Goal: Task Accomplishment & Management: Manage account settings

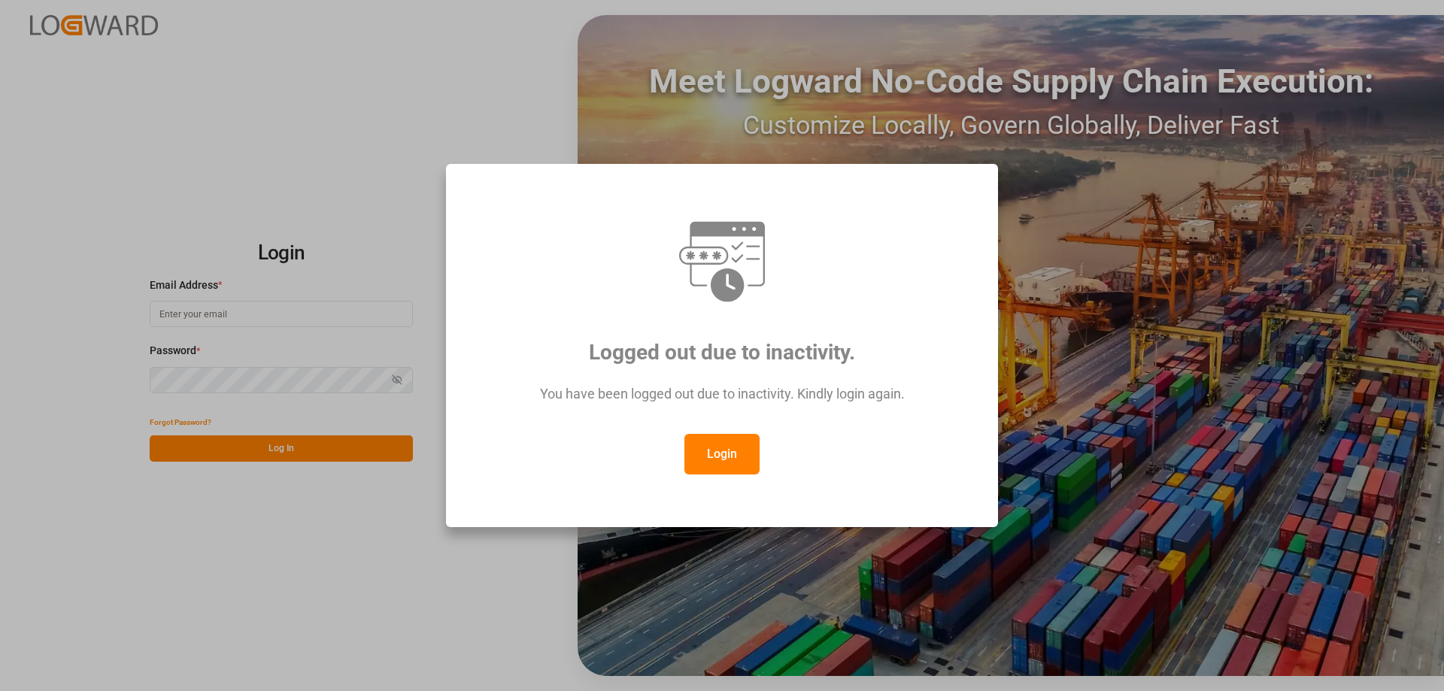
click at [703, 458] on button "Login" at bounding box center [721, 454] width 75 height 41
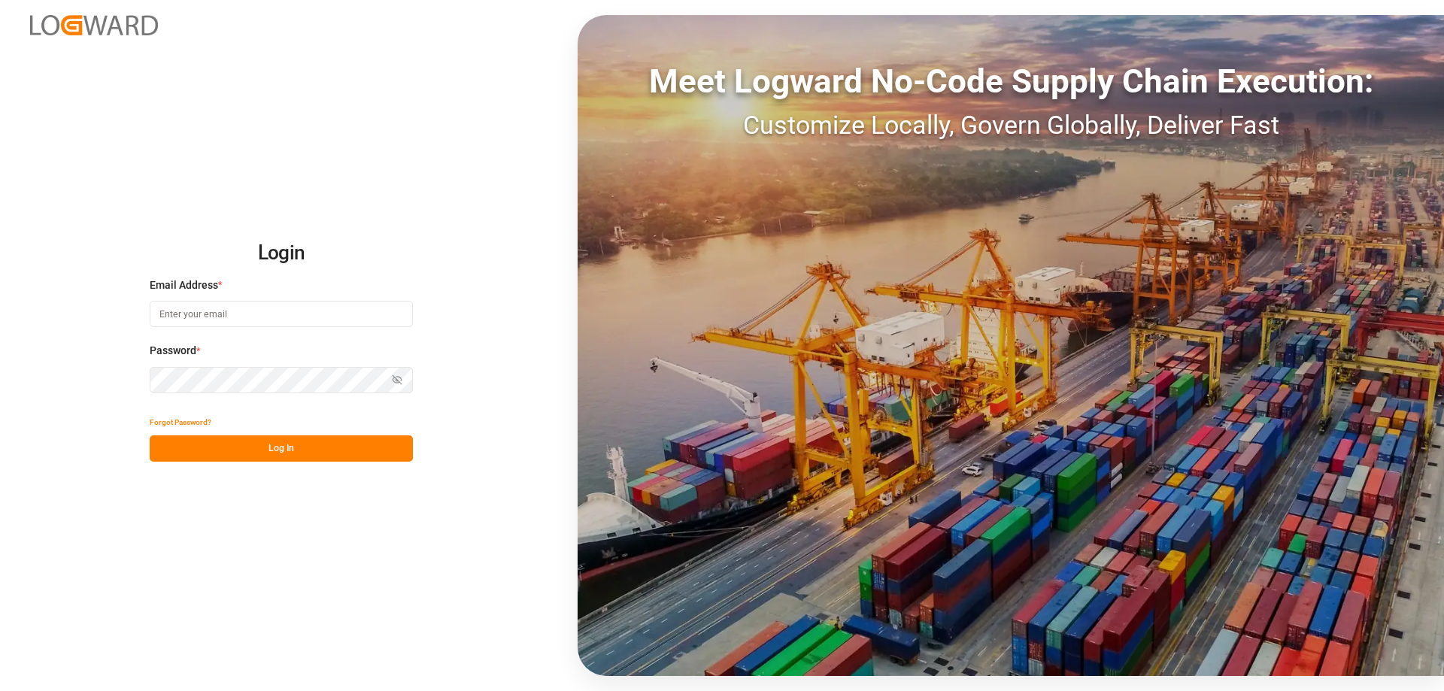
click at [235, 305] on input at bounding box center [281, 314] width 263 height 26
click at [181, 321] on input at bounding box center [281, 314] width 263 height 26
type input "A"
type input "[DOMAIN_NAME][EMAIL_ADDRESS][DOMAIN_NAME]"
click at [400, 381] on icon "button" at bounding box center [397, 380] width 11 height 11
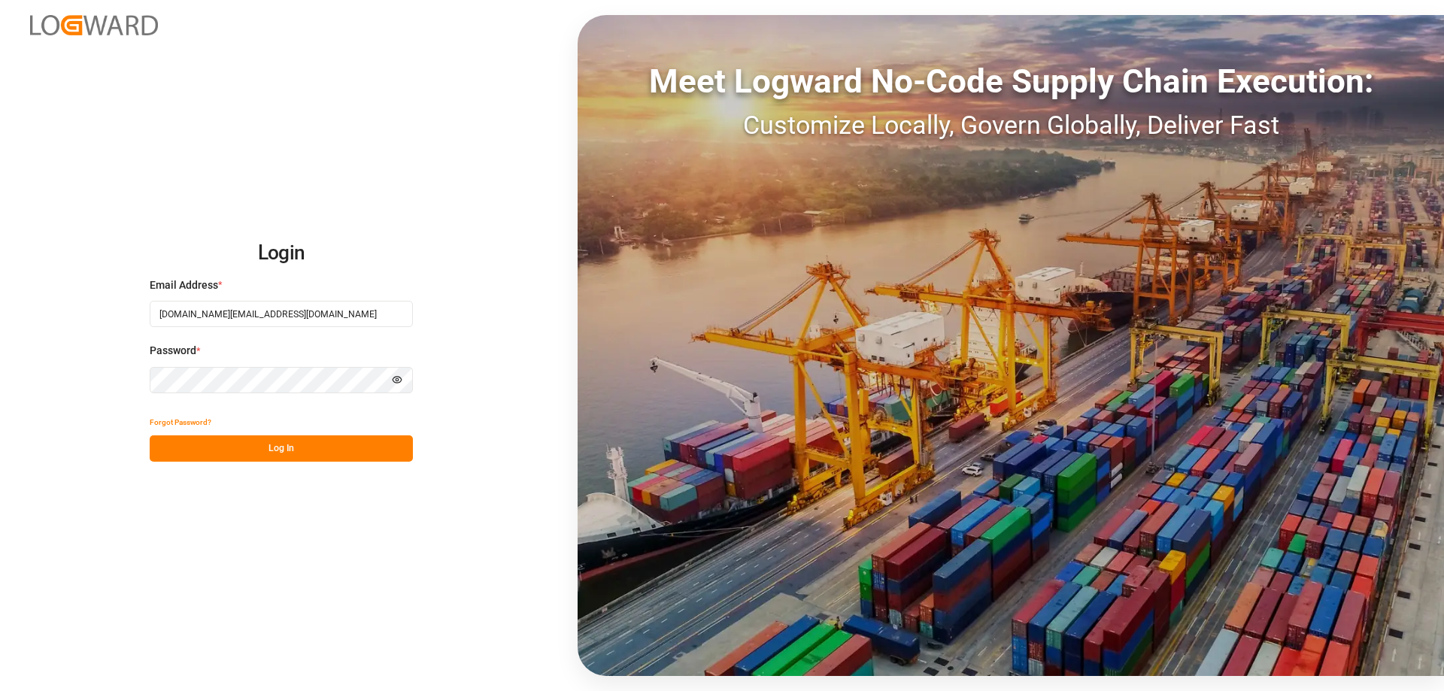
click at [333, 456] on button "Log In" at bounding box center [281, 449] width 263 height 26
